Goal: Information Seeking & Learning: Learn about a topic

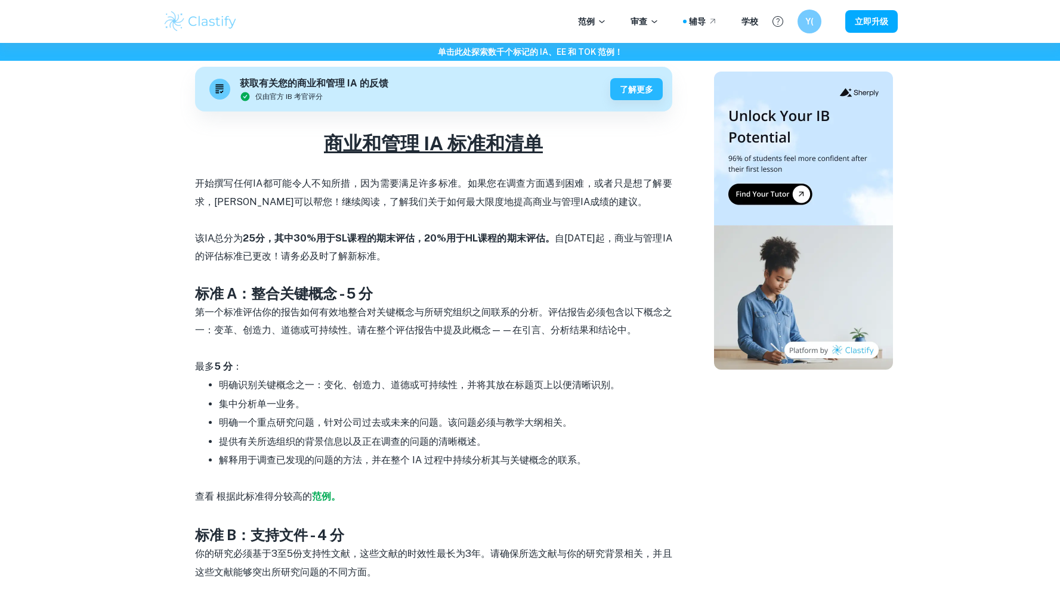
scroll to position [354, 0]
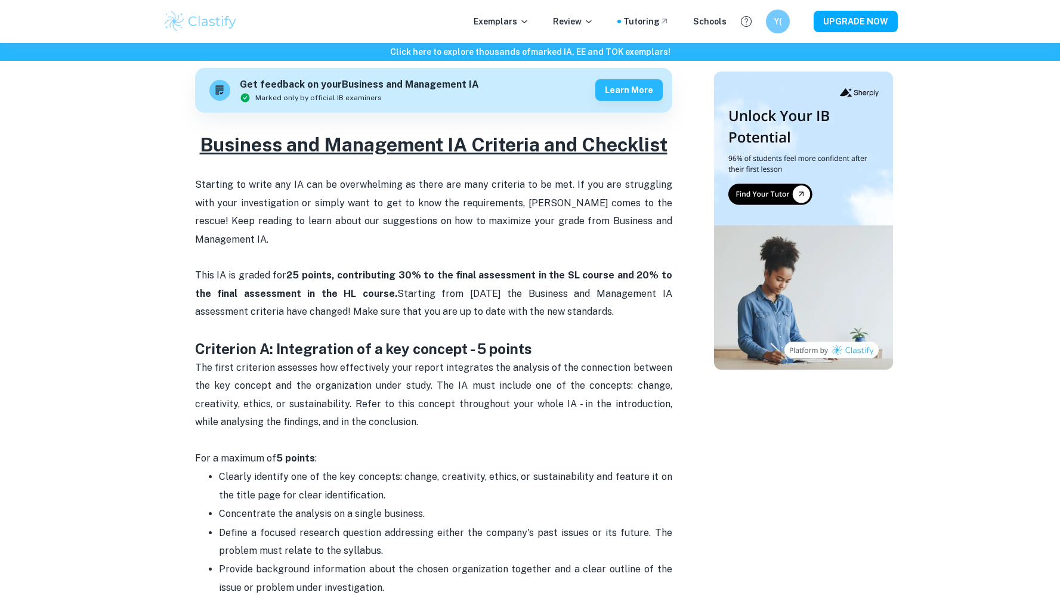
scroll to position [657, 0]
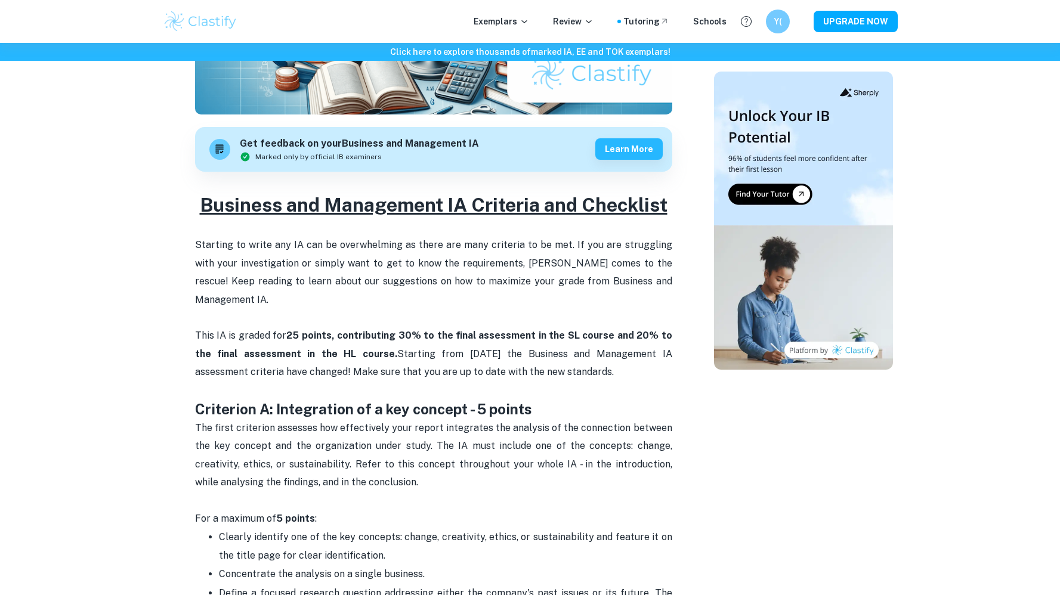
scroll to position [280, 0]
